Goal: Task Accomplishment & Management: Manage account settings

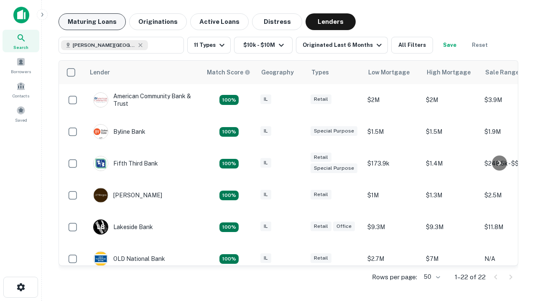
click at [92, 22] on button "Maturing Loans" at bounding box center [92, 21] width 67 height 17
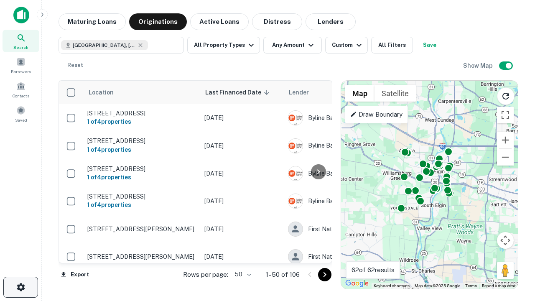
click at [20, 287] on icon "button" at bounding box center [21, 287] width 10 height 10
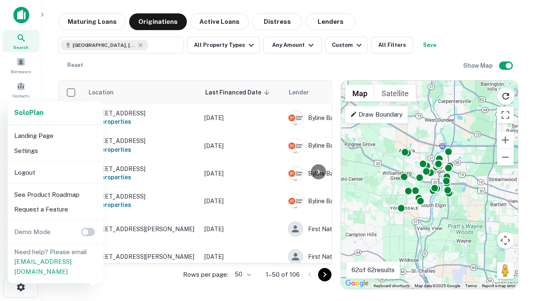
click at [55, 172] on li "Logout" at bounding box center [55, 172] width 89 height 15
